Goal: Check status: Check status

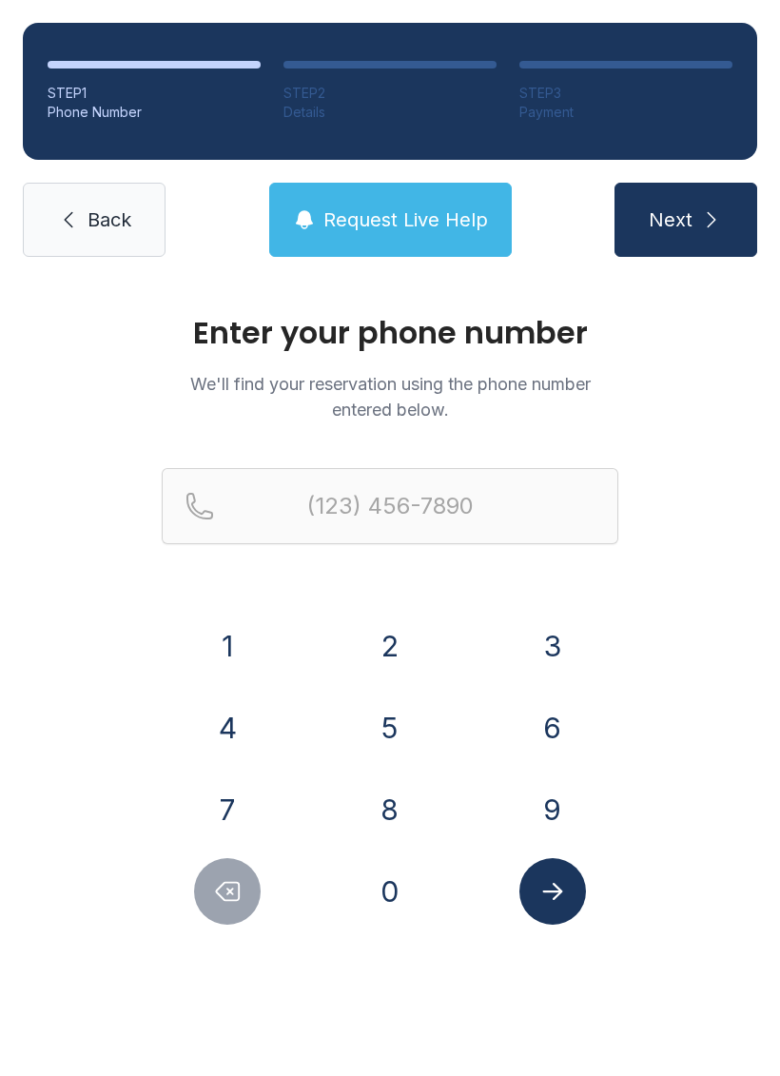
click at [229, 795] on button "7" at bounding box center [227, 810] width 67 height 67
click at [407, 627] on button "2" at bounding box center [390, 646] width 67 height 67
click at [406, 626] on button "2" at bounding box center [390, 646] width 67 height 67
click at [234, 700] on button "4" at bounding box center [227, 728] width 67 height 67
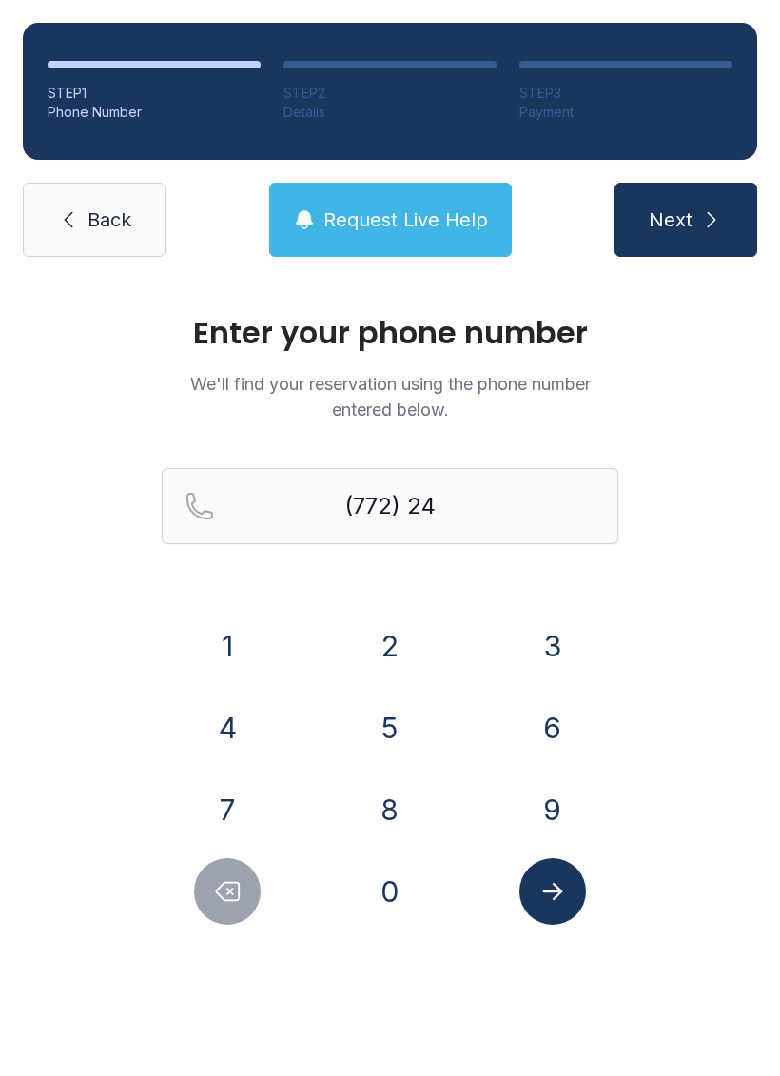
click at [391, 884] on button "0" at bounding box center [390, 892] width 67 height 67
click at [401, 630] on button "2" at bounding box center [390, 646] width 67 height 67
click at [389, 883] on button "0" at bounding box center [390, 892] width 67 height 67
click at [403, 702] on button "5" at bounding box center [390, 728] width 67 height 67
click at [255, 793] on button "7" at bounding box center [227, 810] width 67 height 67
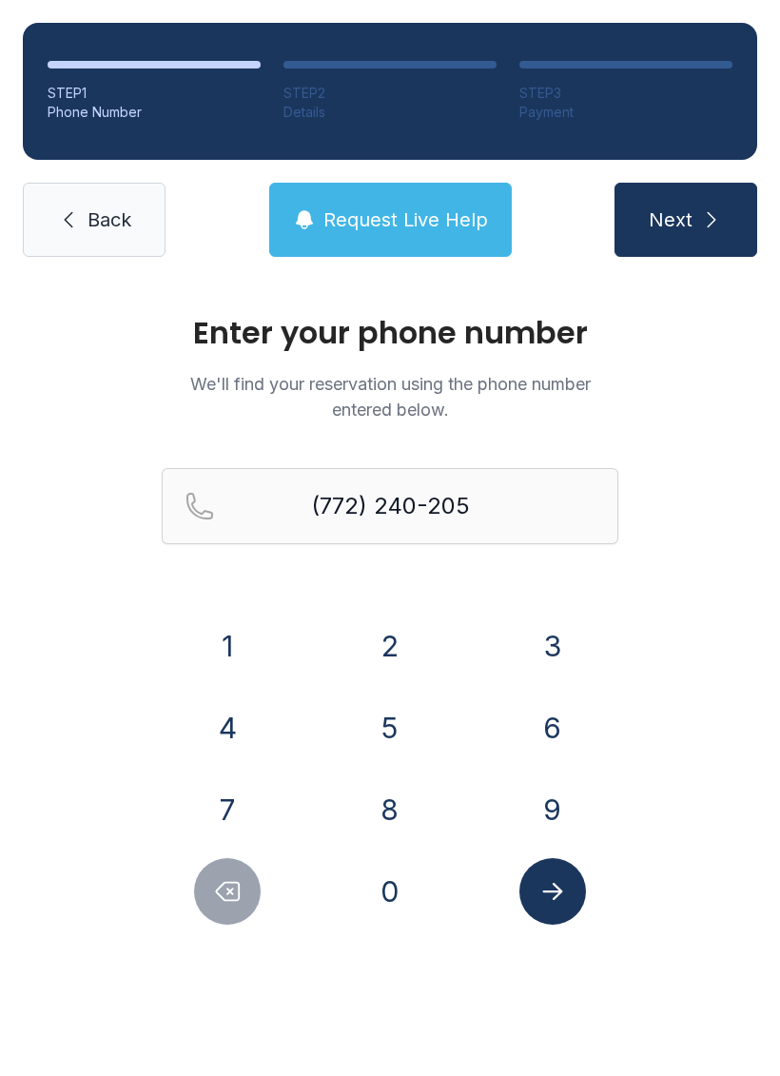
type input "[PHONE_NUMBER]"
click at [564, 877] on button "Submit lookup form" at bounding box center [553, 892] width 67 height 67
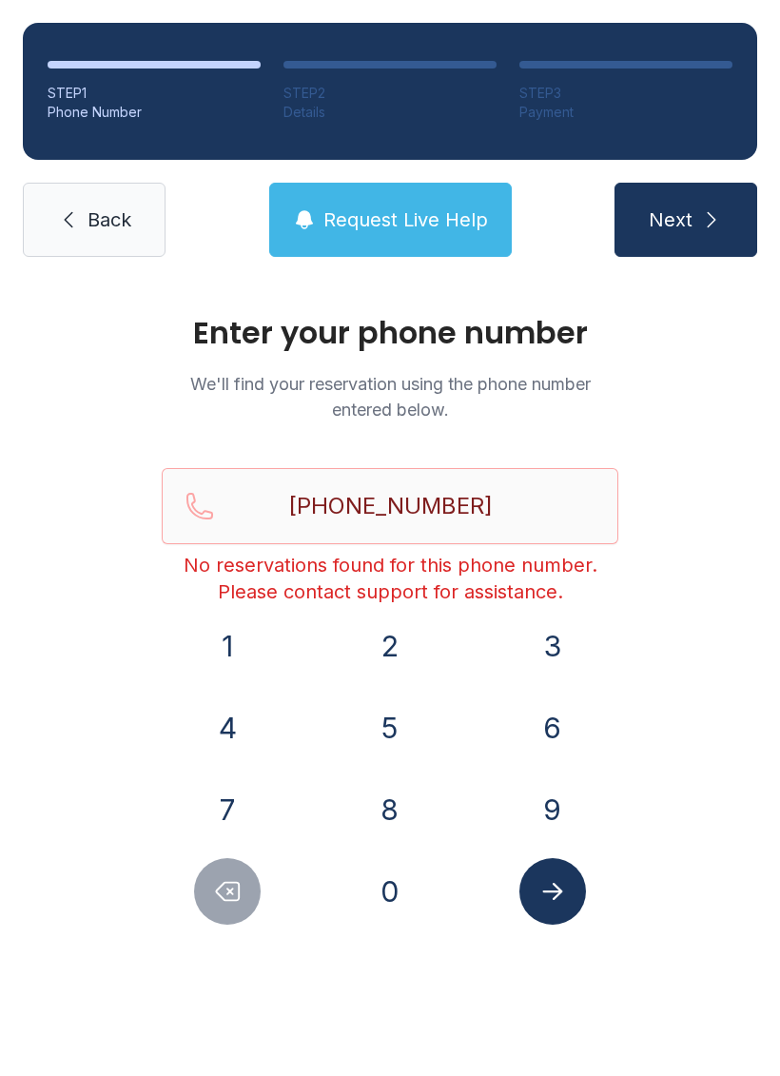
click at [431, 222] on span "Request Live Help" at bounding box center [406, 220] width 165 height 27
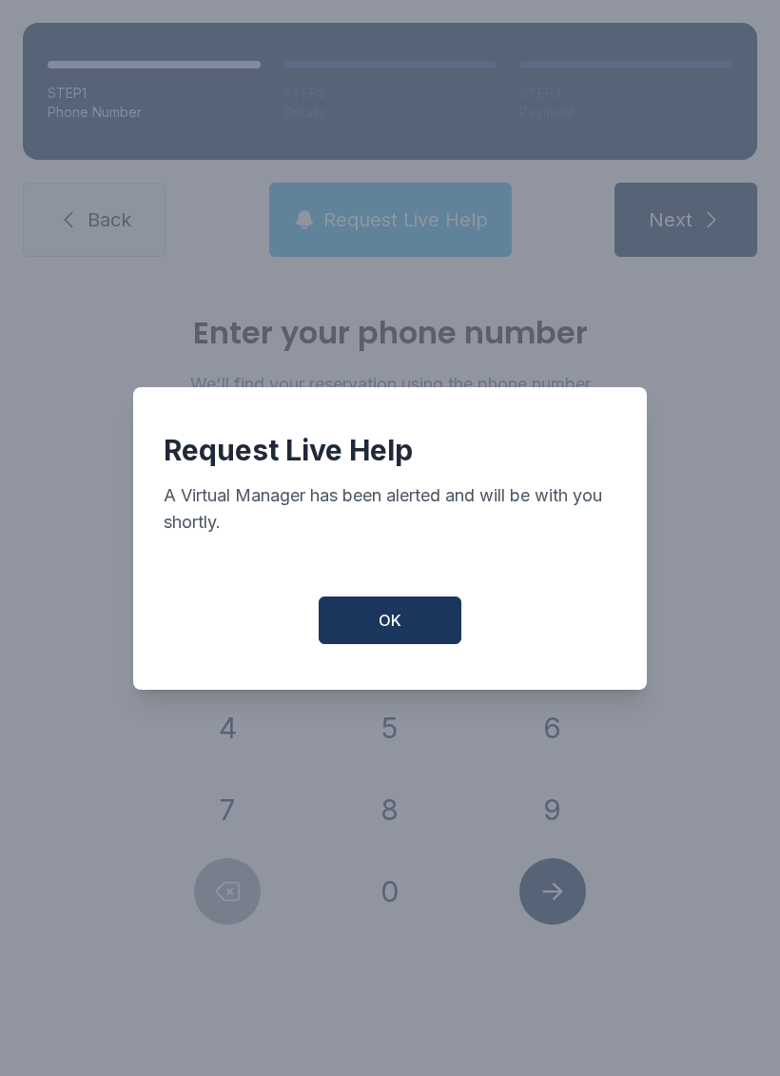
click at [431, 629] on button "OK" at bounding box center [390, 621] width 143 height 48
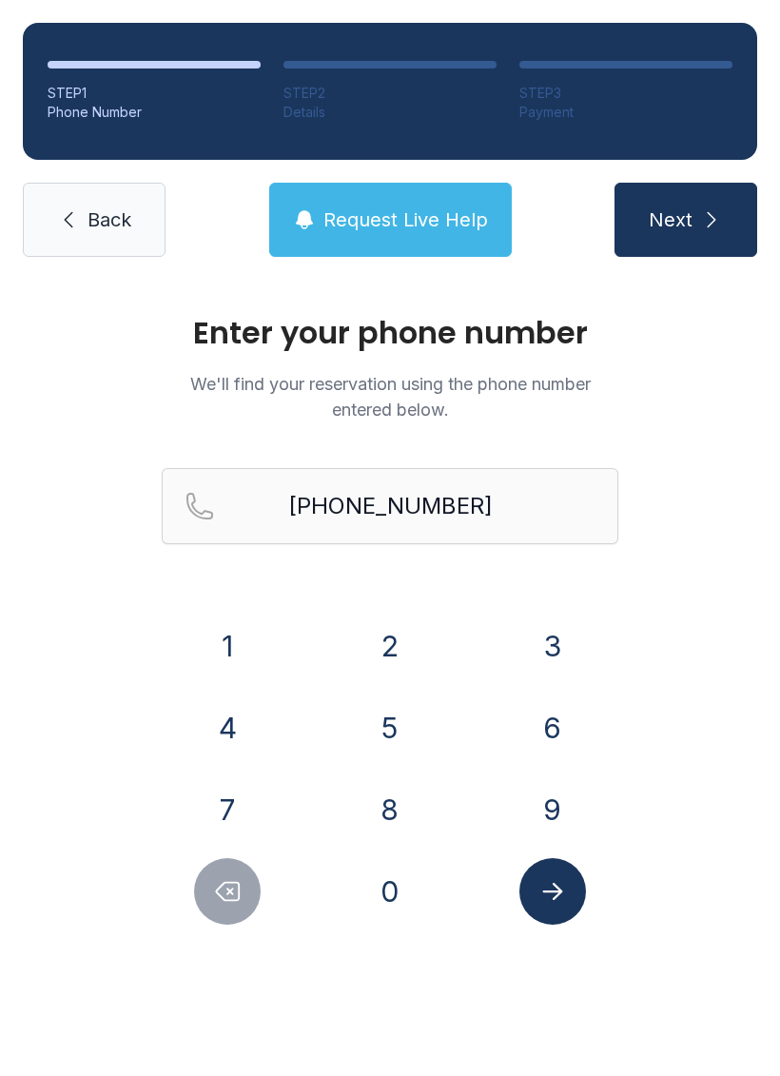
click at [372, 219] on span "Request Live Help" at bounding box center [406, 220] width 165 height 27
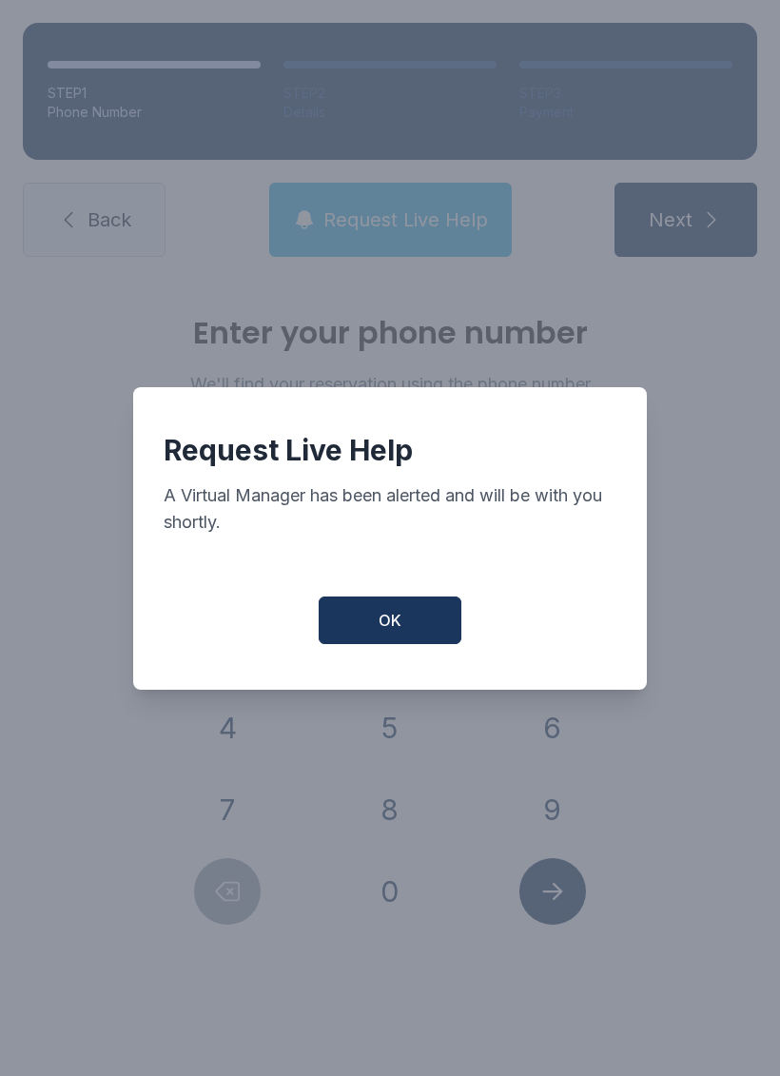
click at [380, 644] on button "OK" at bounding box center [390, 621] width 143 height 48
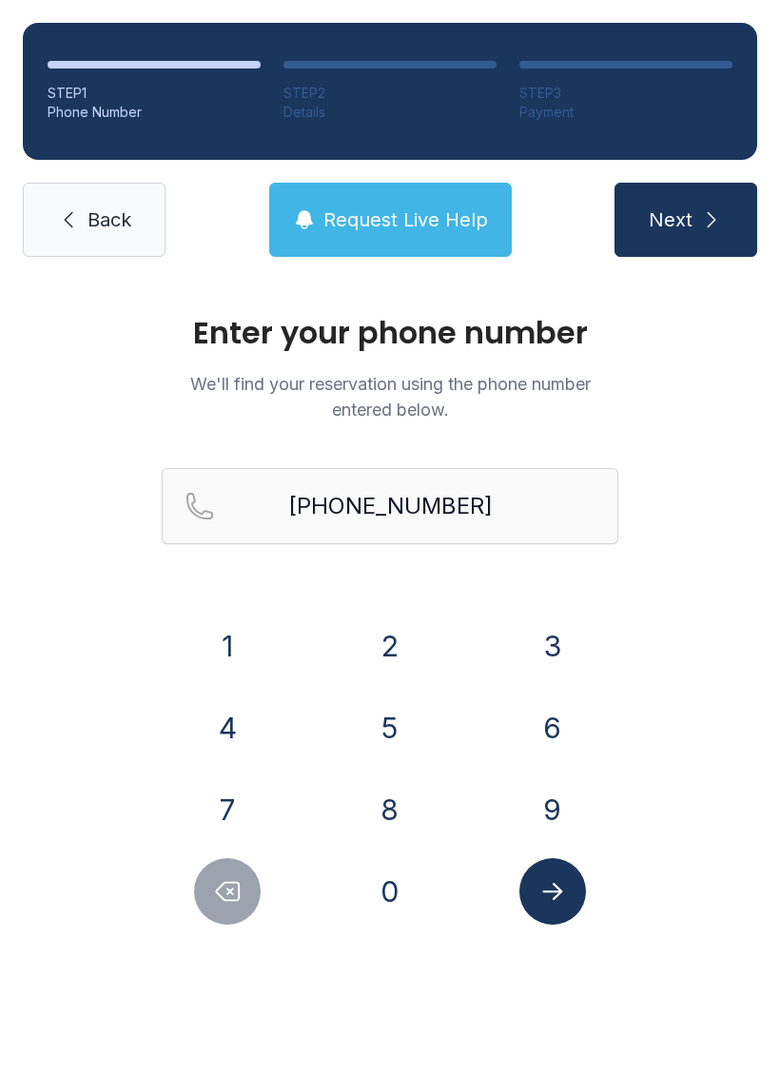
click at [564, 899] on icon "Submit lookup form" at bounding box center [553, 892] width 29 height 29
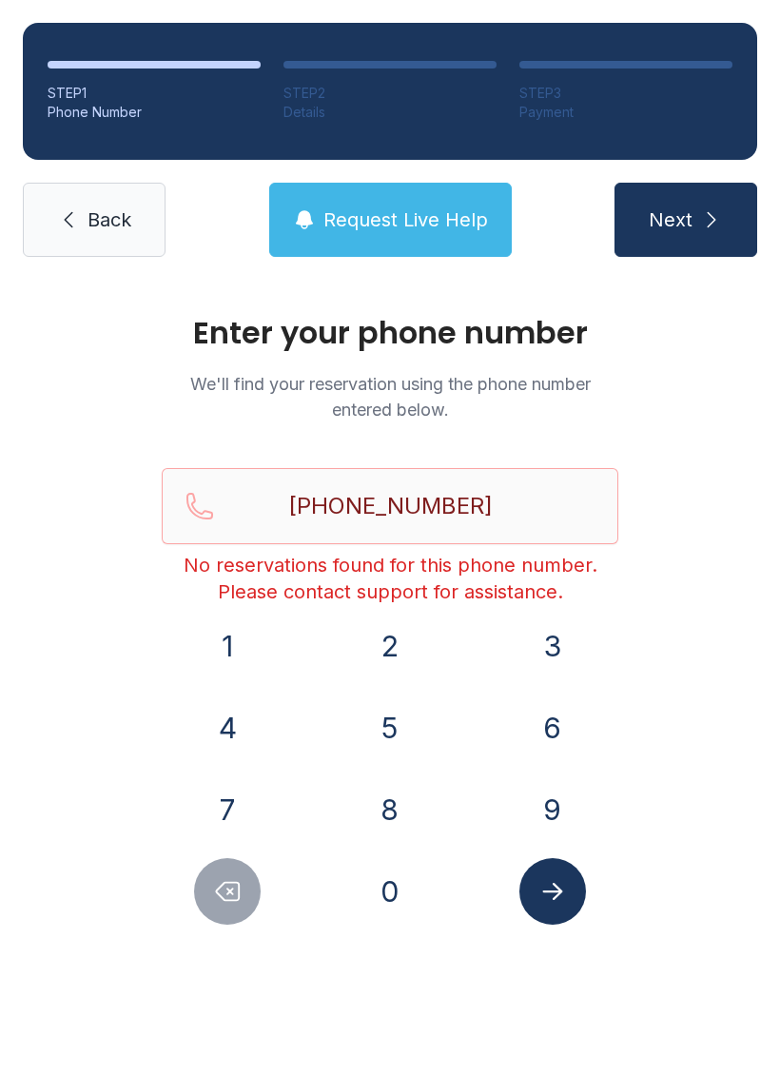
click at [568, 890] on button "Submit lookup form" at bounding box center [553, 892] width 67 height 67
